Goal: Information Seeking & Learning: Check status

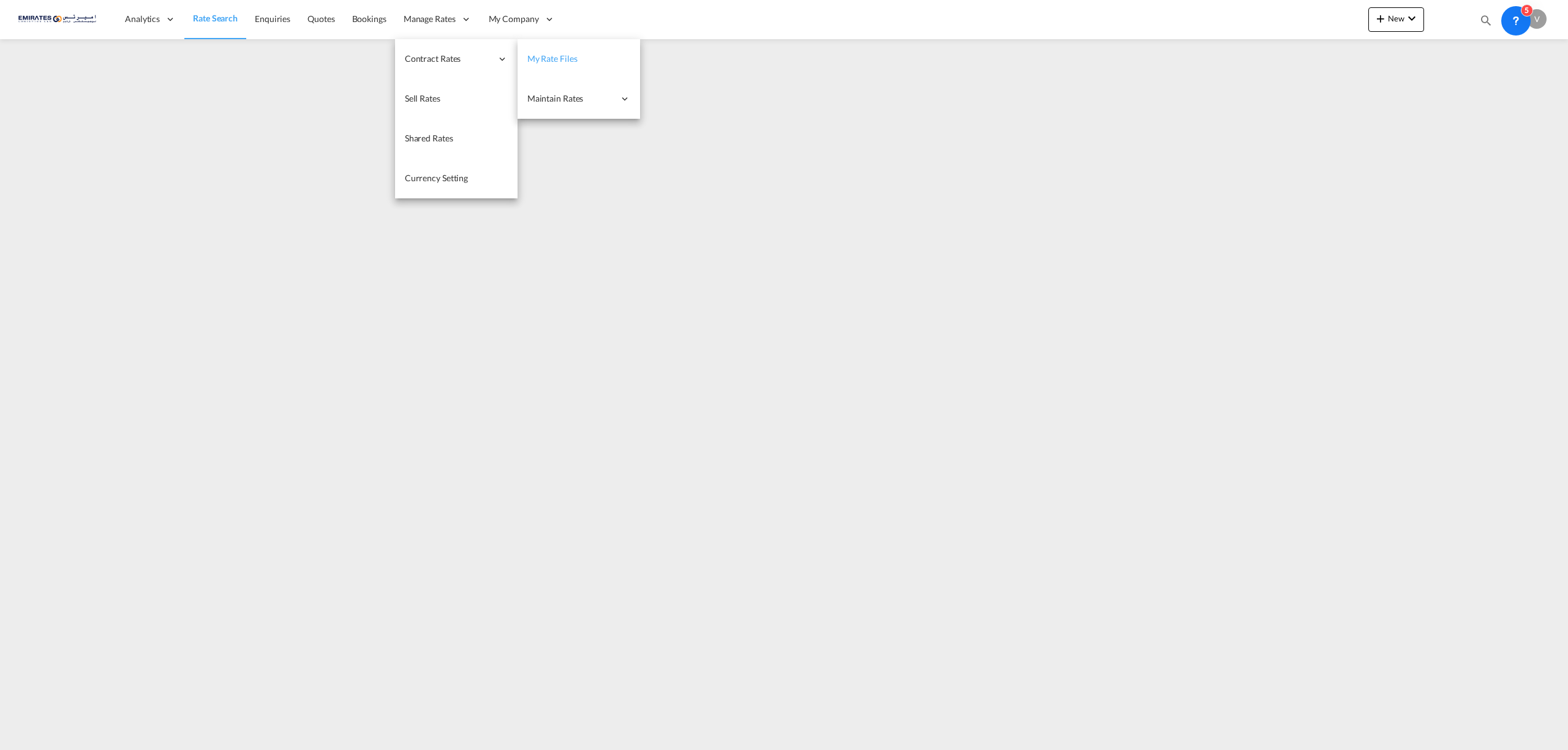
click at [576, 62] on link "My Rate Files" at bounding box center [578, 59] width 122 height 40
